Goal: Task Accomplishment & Management: Use online tool/utility

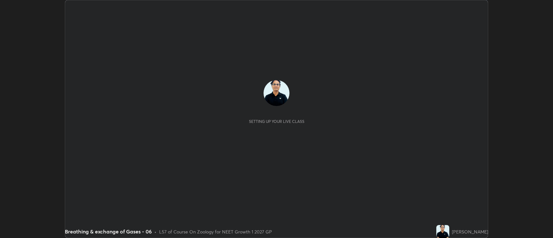
scroll to position [238, 553]
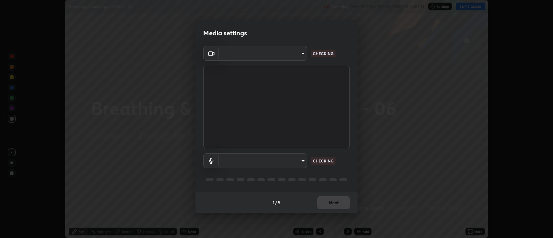
type input "2c539df44b605aa39b17bbacab34c2b800175de7e12b0f96efb5519cb0c2d180"
type input "default"
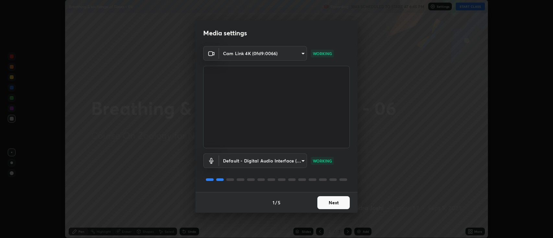
click at [339, 204] on button "Next" at bounding box center [333, 202] width 32 height 13
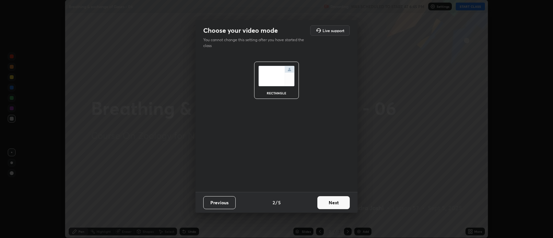
click at [340, 204] on button "Next" at bounding box center [333, 202] width 32 height 13
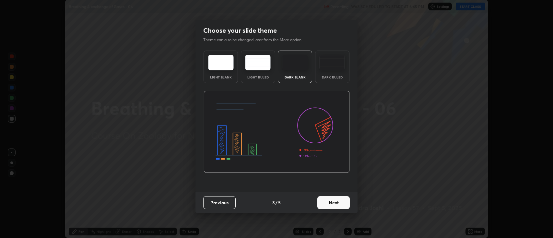
click at [338, 205] on button "Next" at bounding box center [333, 202] width 32 height 13
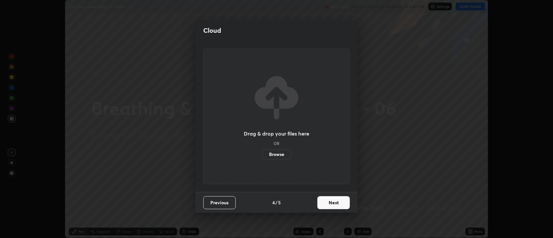
click at [283, 155] on label "Browse" at bounding box center [276, 154] width 29 height 10
click at [262, 155] on input "Browse" at bounding box center [262, 154] width 0 height 10
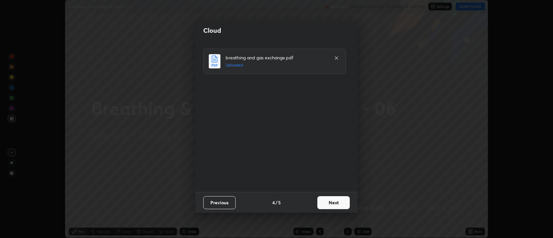
click at [336, 203] on button "Next" at bounding box center [333, 202] width 32 height 13
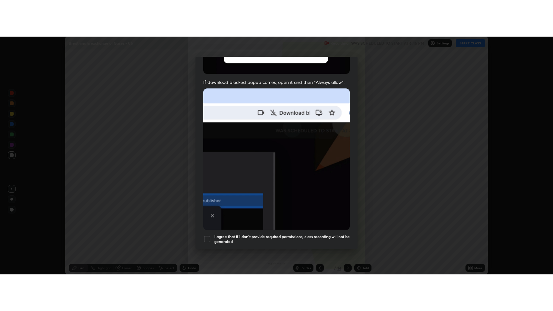
scroll to position [132, 0]
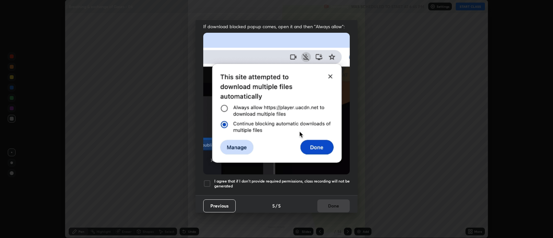
click at [206, 180] on div at bounding box center [207, 184] width 8 height 8
click at [326, 202] on button "Done" at bounding box center [333, 205] width 32 height 13
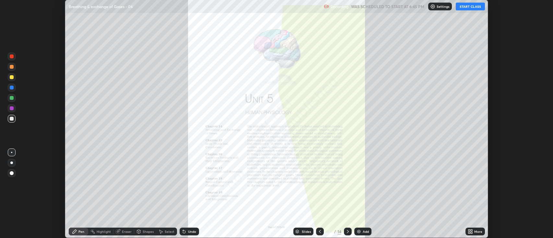
click at [468, 7] on button "START CLASS" at bounding box center [470, 7] width 29 height 8
click at [472, 231] on icon at bounding box center [472, 231] width 2 height 2
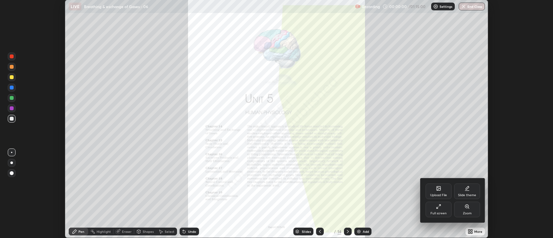
click at [440, 209] on icon at bounding box center [438, 206] width 5 height 5
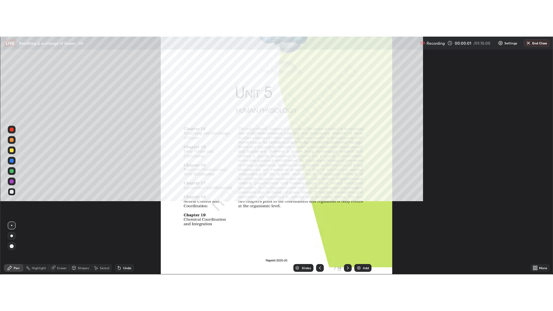
scroll to position [311, 553]
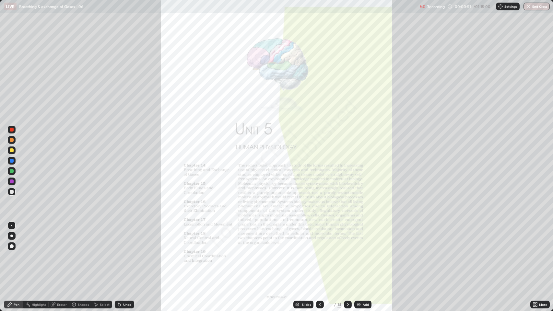
click at [361, 238] on div "Add" at bounding box center [362, 305] width 17 height 8
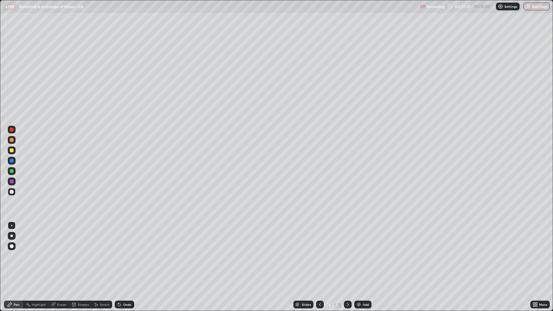
click at [126, 238] on div "Undo" at bounding box center [127, 304] width 8 height 3
click at [127, 238] on div "Undo" at bounding box center [127, 304] width 8 height 3
click at [126, 238] on div "Undo" at bounding box center [127, 304] width 8 height 3
click at [125, 238] on div "Undo" at bounding box center [127, 304] width 8 height 3
click at [122, 238] on div "Undo" at bounding box center [124, 305] width 19 height 8
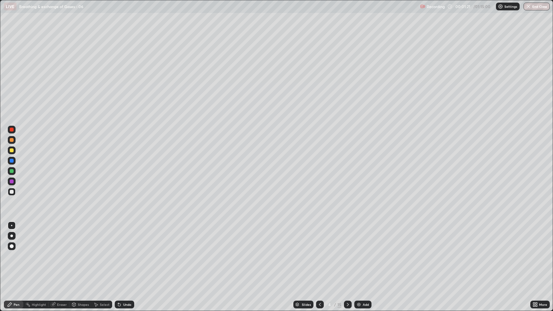
click at [122, 238] on div "Undo" at bounding box center [124, 305] width 19 height 8
click at [11, 170] on div at bounding box center [12, 171] width 4 height 4
click at [12, 130] on div at bounding box center [12, 130] width 4 height 4
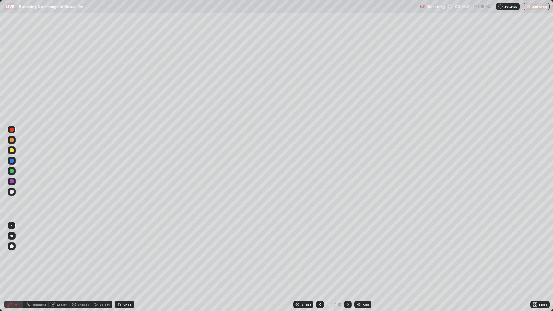
click at [61, 238] on div "Eraser" at bounding box center [62, 304] width 10 height 3
click at [17, 238] on div "Pen" at bounding box center [17, 304] width 6 height 3
click at [14, 192] on div at bounding box center [12, 192] width 8 height 8
click at [297, 238] on icon at bounding box center [297, 304] width 3 height 2
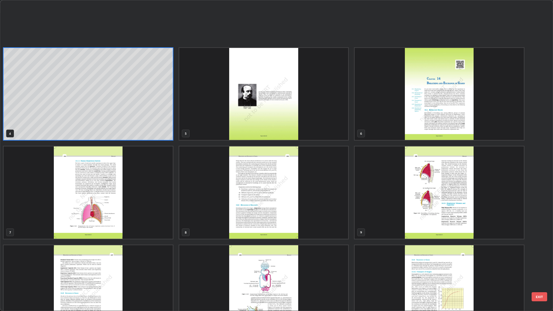
scroll to position [183, 0]
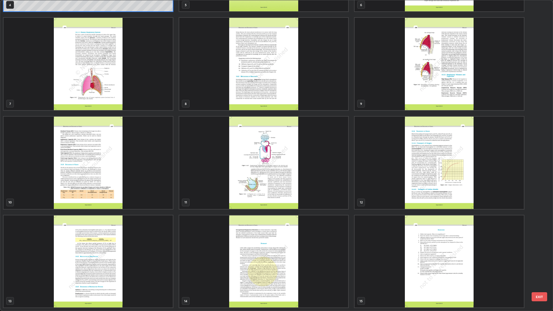
click at [153, 238] on img "grid" at bounding box center [88, 262] width 169 height 92
click at [148, 238] on img "grid" at bounding box center [88, 262] width 169 height 92
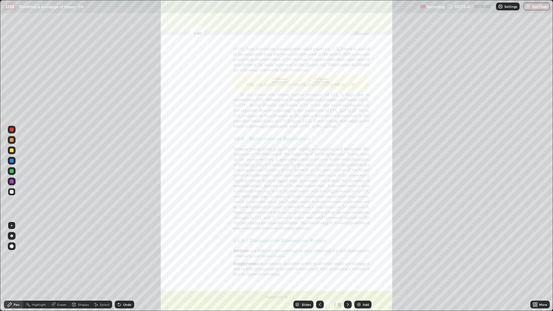
click at [535, 238] on icon at bounding box center [534, 304] width 2 height 2
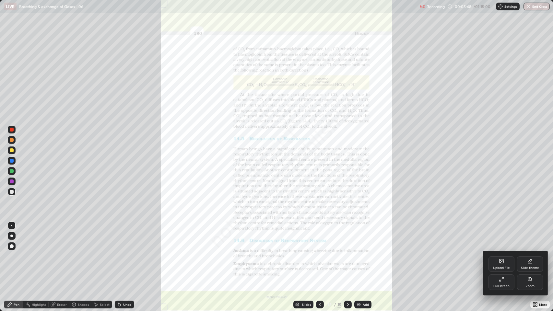
click at [531, 238] on div "Zoom" at bounding box center [530, 283] width 26 height 16
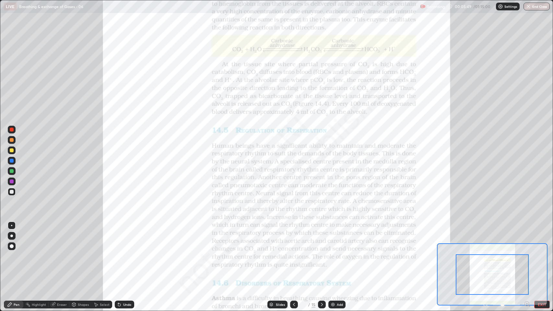
click at [526, 238] on icon at bounding box center [527, 304] width 6 height 6
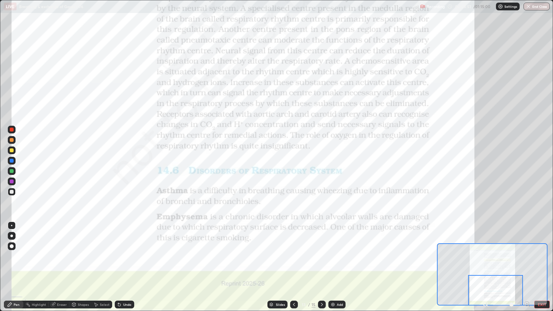
click at [527, 238] on icon at bounding box center [527, 304] width 6 height 6
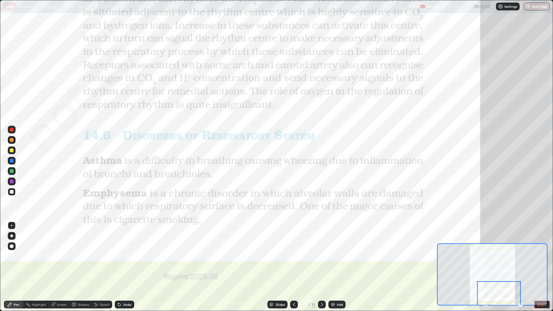
click at [12, 161] on div at bounding box center [12, 161] width 4 height 4
click at [11, 129] on div at bounding box center [12, 130] width 4 height 4
click at [321, 238] on icon at bounding box center [321, 304] width 5 height 5
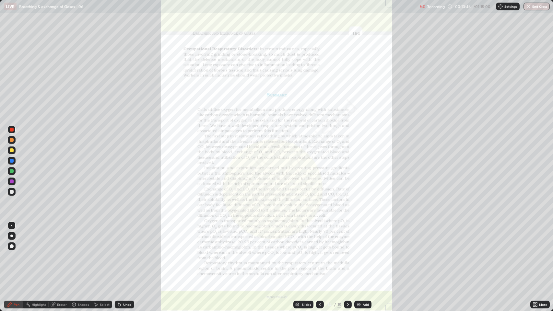
click at [11, 160] on div at bounding box center [12, 161] width 4 height 4
click at [533, 238] on icon at bounding box center [534, 306] width 2 height 2
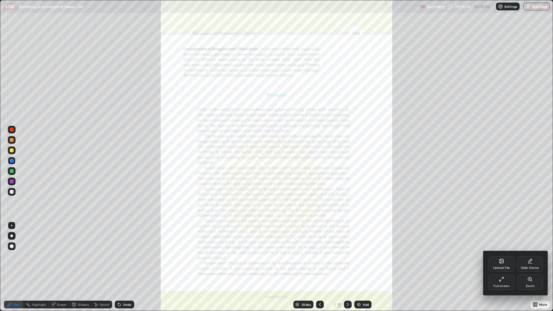
click at [528, 238] on div "Zoom" at bounding box center [530, 283] width 26 height 16
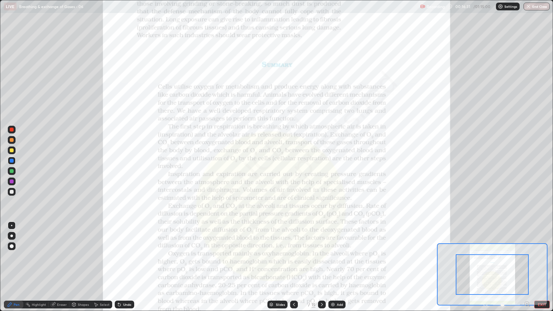
click at [525, 238] on icon at bounding box center [527, 304] width 6 height 6
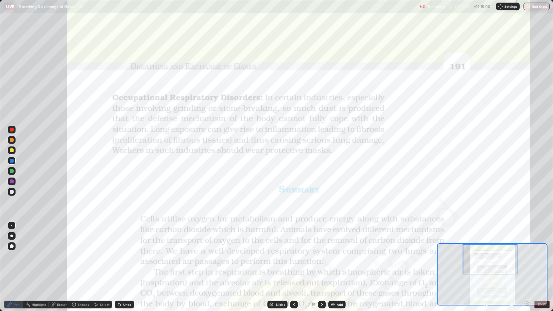
click at [526, 238] on icon at bounding box center [527, 304] width 6 height 6
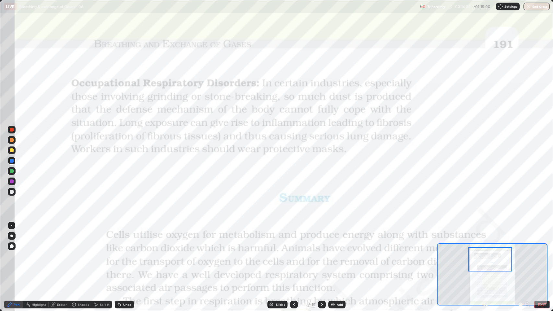
click at [527, 238] on div at bounding box center [506, 305] width 48 height 8
click at [12, 129] on div at bounding box center [12, 130] width 4 height 4
click at [127, 238] on div "Undo" at bounding box center [127, 304] width 8 height 3
click at [126, 238] on div "Undo" at bounding box center [127, 304] width 8 height 3
click at [124, 238] on div "Undo" at bounding box center [127, 304] width 8 height 3
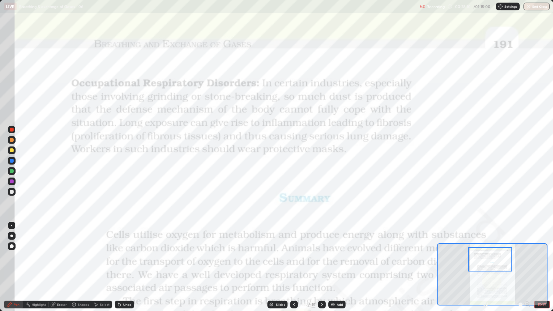
click at [334, 238] on img at bounding box center [332, 304] width 5 height 5
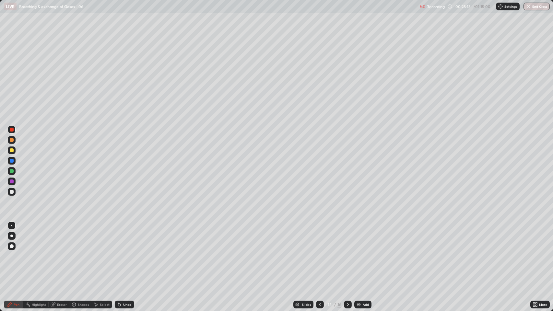
click at [11, 226] on div at bounding box center [11, 225] width 1 height 1
click at [10, 151] on div at bounding box center [12, 150] width 4 height 4
click at [12, 192] on div at bounding box center [12, 192] width 4 height 4
click at [13, 130] on div at bounding box center [12, 130] width 4 height 4
click at [11, 148] on div at bounding box center [12, 150] width 4 height 4
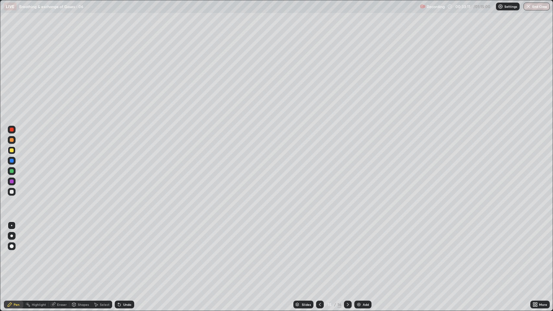
click at [11, 190] on div at bounding box center [12, 192] width 4 height 4
click at [365, 238] on div "Add" at bounding box center [366, 304] width 6 height 3
click at [128, 238] on div "Undo" at bounding box center [127, 304] width 8 height 3
click at [124, 238] on div "Undo" at bounding box center [127, 304] width 8 height 3
click at [12, 172] on div at bounding box center [12, 171] width 4 height 4
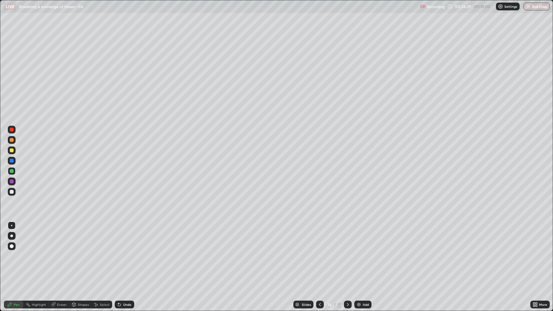
click at [12, 181] on div at bounding box center [12, 182] width 4 height 4
click at [319, 238] on icon at bounding box center [319, 304] width 5 height 5
click at [12, 191] on div at bounding box center [12, 192] width 4 height 4
click at [363, 238] on div "Add" at bounding box center [366, 304] width 6 height 3
click at [11, 130] on div at bounding box center [12, 130] width 4 height 4
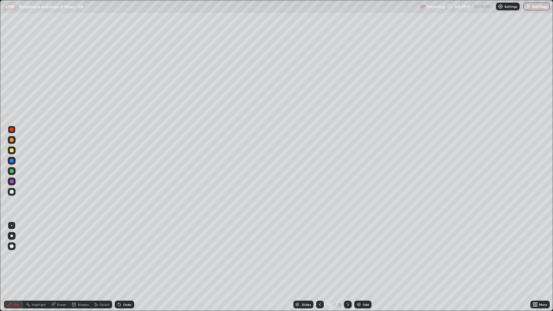
click at [361, 238] on img at bounding box center [358, 304] width 5 height 5
click at [12, 151] on div at bounding box center [12, 150] width 4 height 4
click at [13, 193] on div at bounding box center [12, 192] width 4 height 4
click at [11, 171] on div at bounding box center [12, 171] width 4 height 4
click at [11, 181] on div at bounding box center [12, 182] width 4 height 4
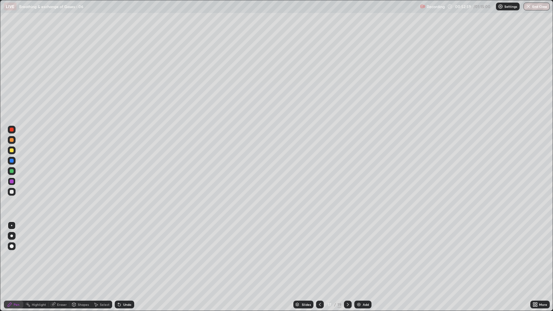
click at [12, 161] on div at bounding box center [12, 161] width 4 height 4
click at [12, 152] on div at bounding box center [12, 150] width 4 height 4
click at [12, 171] on div at bounding box center [12, 171] width 4 height 4
click at [12, 131] on div at bounding box center [12, 130] width 4 height 4
click at [12, 236] on div at bounding box center [11, 236] width 3 height 3
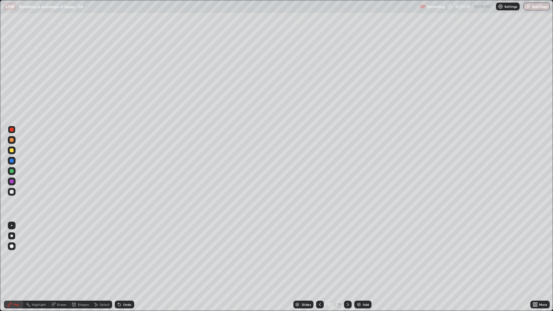
click at [10, 139] on div at bounding box center [12, 140] width 4 height 4
click at [59, 238] on div "Eraser" at bounding box center [62, 304] width 10 height 3
click at [14, 238] on div "Pen" at bounding box center [17, 304] width 6 height 3
click at [12, 150] on div at bounding box center [12, 150] width 4 height 4
click at [12, 139] on div at bounding box center [12, 140] width 4 height 4
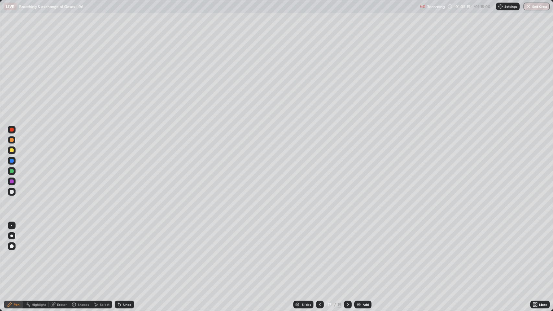
click at [12, 236] on div at bounding box center [11, 236] width 3 height 3
click at [365, 238] on div "Add" at bounding box center [366, 304] width 6 height 3
click at [12, 161] on div at bounding box center [12, 161] width 4 height 4
click at [12, 128] on div at bounding box center [12, 130] width 4 height 4
click at [537, 6] on button "End Class" at bounding box center [537, 7] width 26 height 8
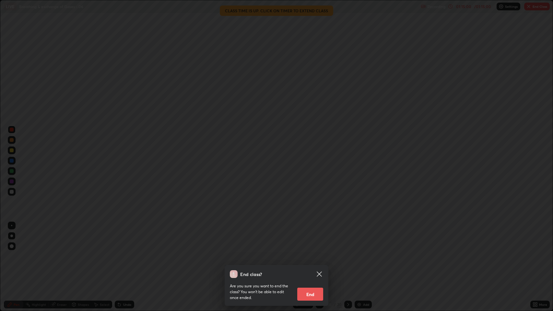
click at [314, 238] on button "End" at bounding box center [310, 294] width 26 height 13
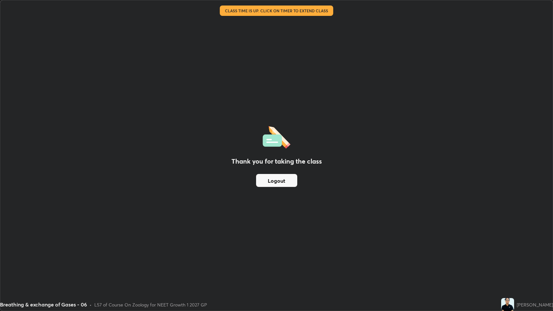
click at [162, 238] on div "Thank you for taking the class Logout" at bounding box center [276, 155] width 552 height 311
